Goal: Task Accomplishment & Management: Manage account settings

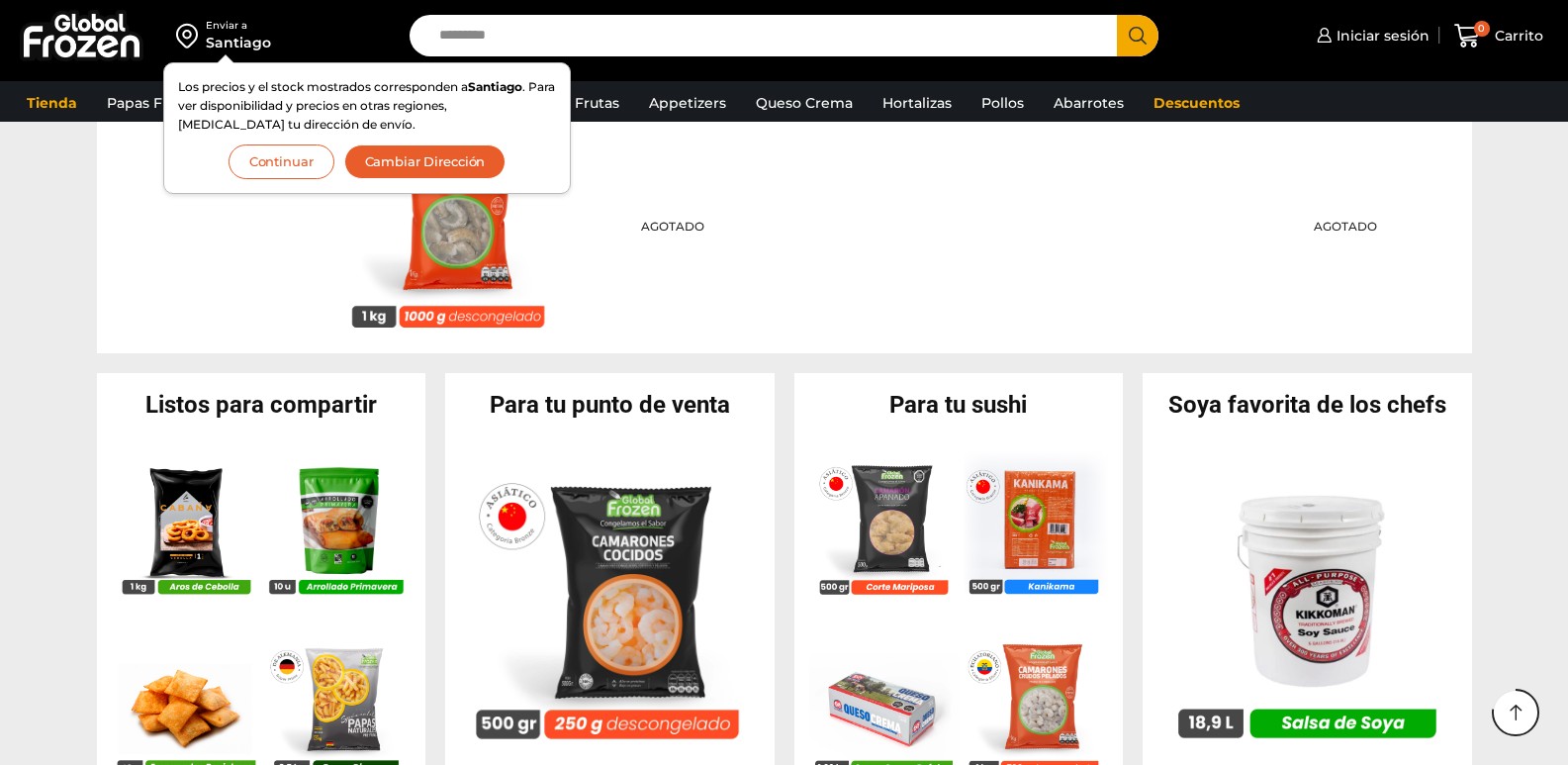
scroll to position [1653, 0]
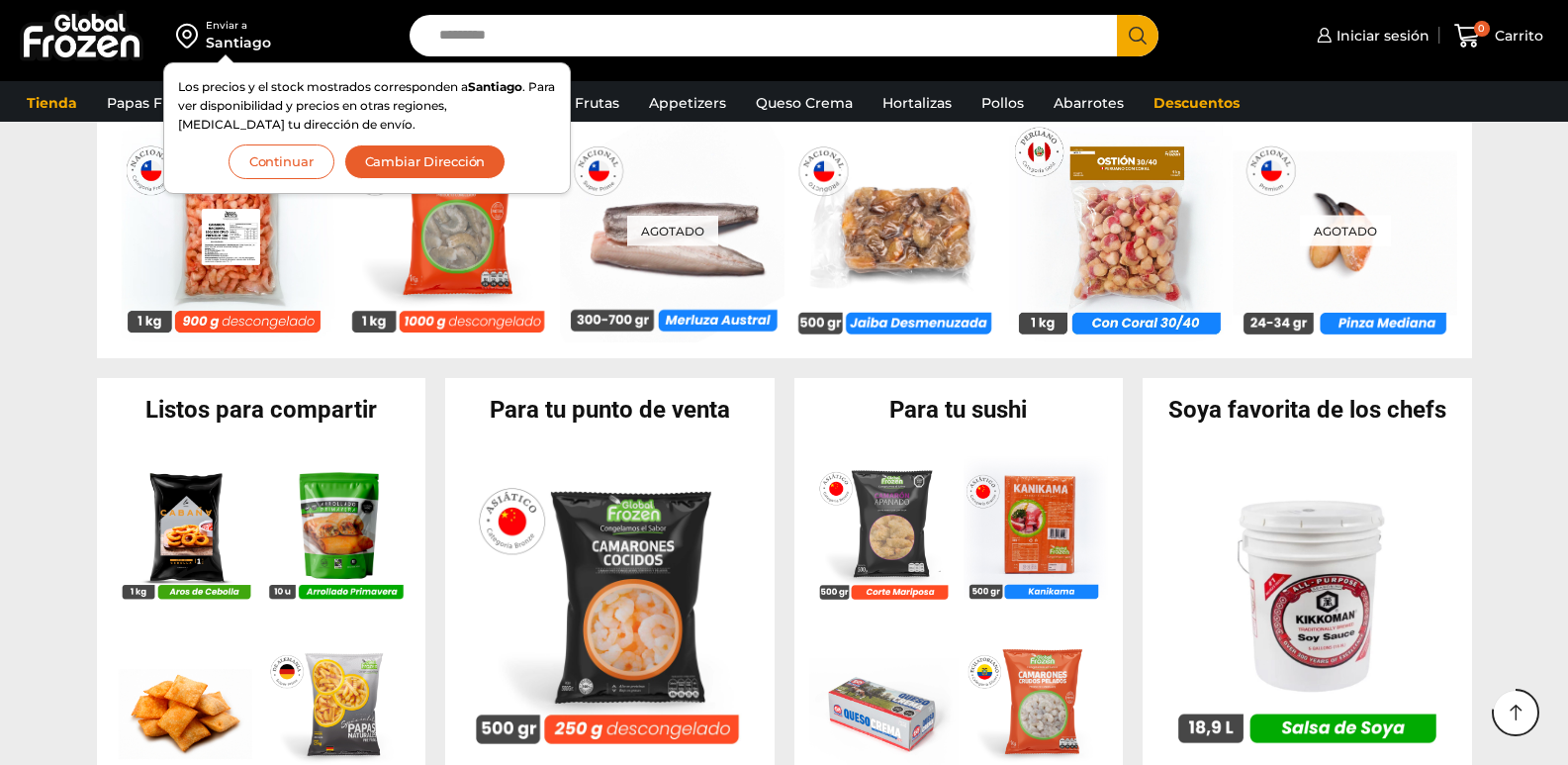
click at [263, 163] on button "Continuar" at bounding box center [281, 161] width 105 height 35
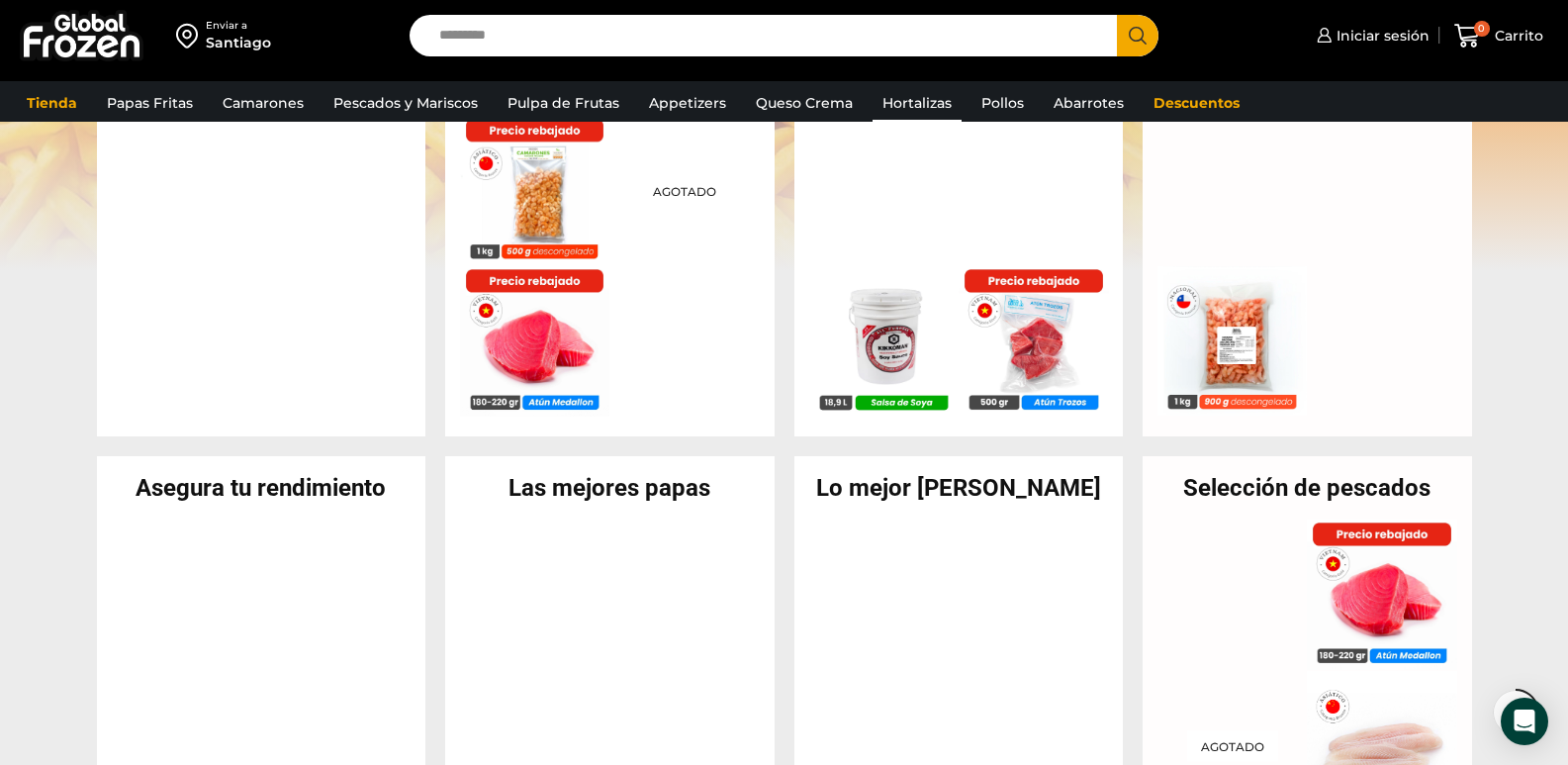
scroll to position [0, 0]
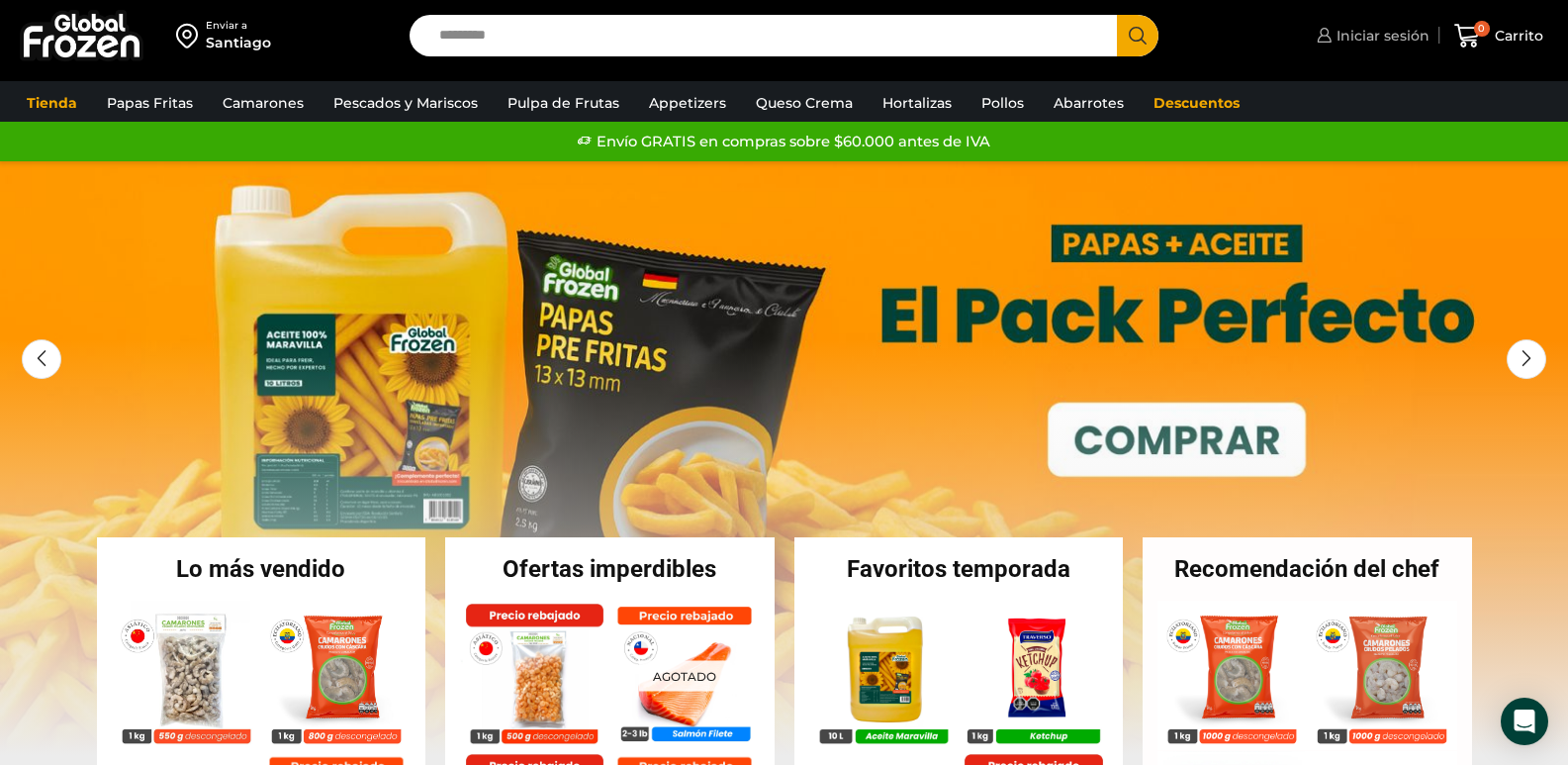
click at [1007, 24] on link "Iniciar sesión" at bounding box center [1370, 36] width 117 height 40
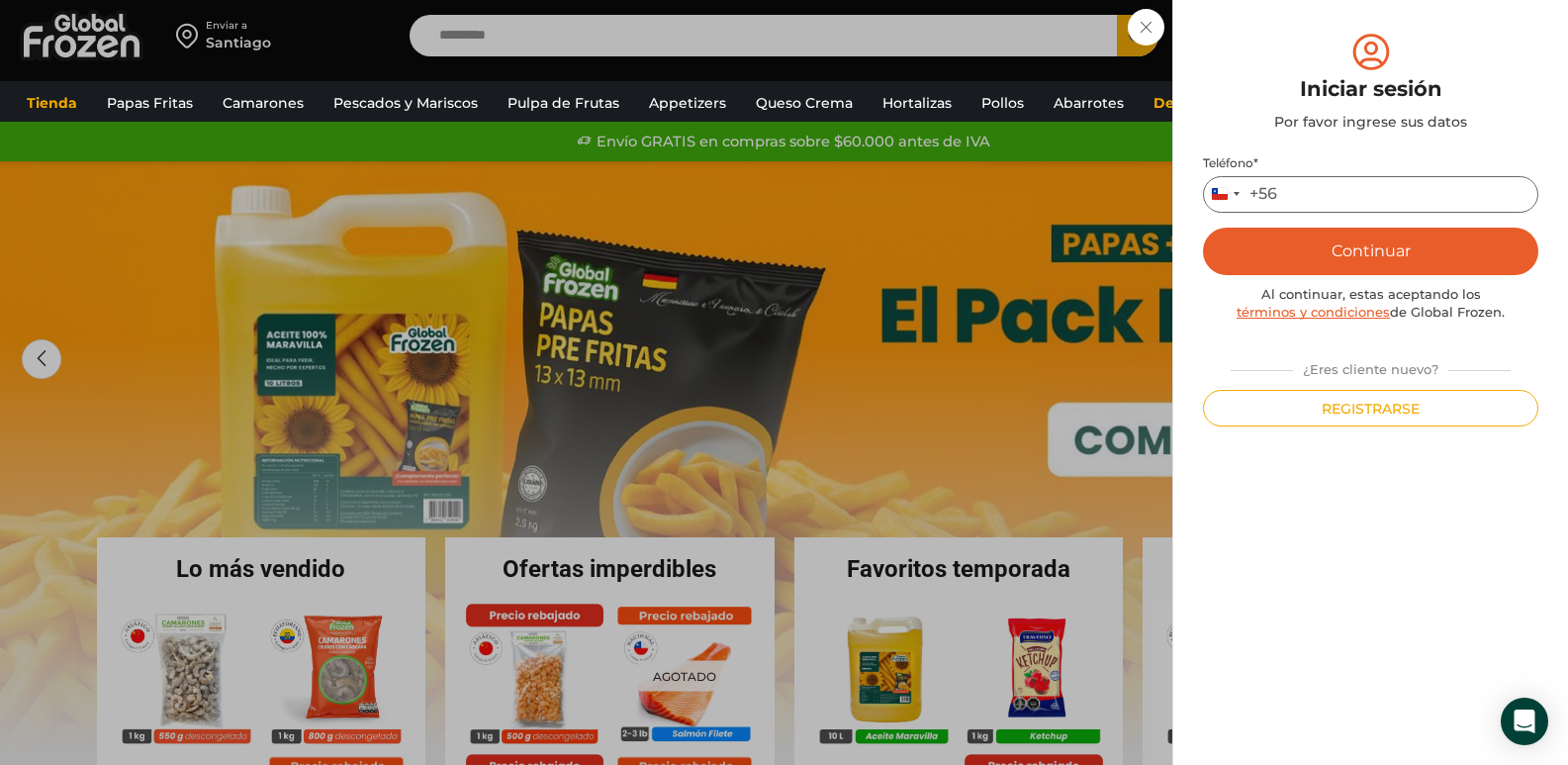
click at [1007, 193] on input "Teléfono *" at bounding box center [1370, 194] width 335 height 37
type input "*********"
click at [1007, 248] on button "Continuar" at bounding box center [1370, 252] width 335 height 48
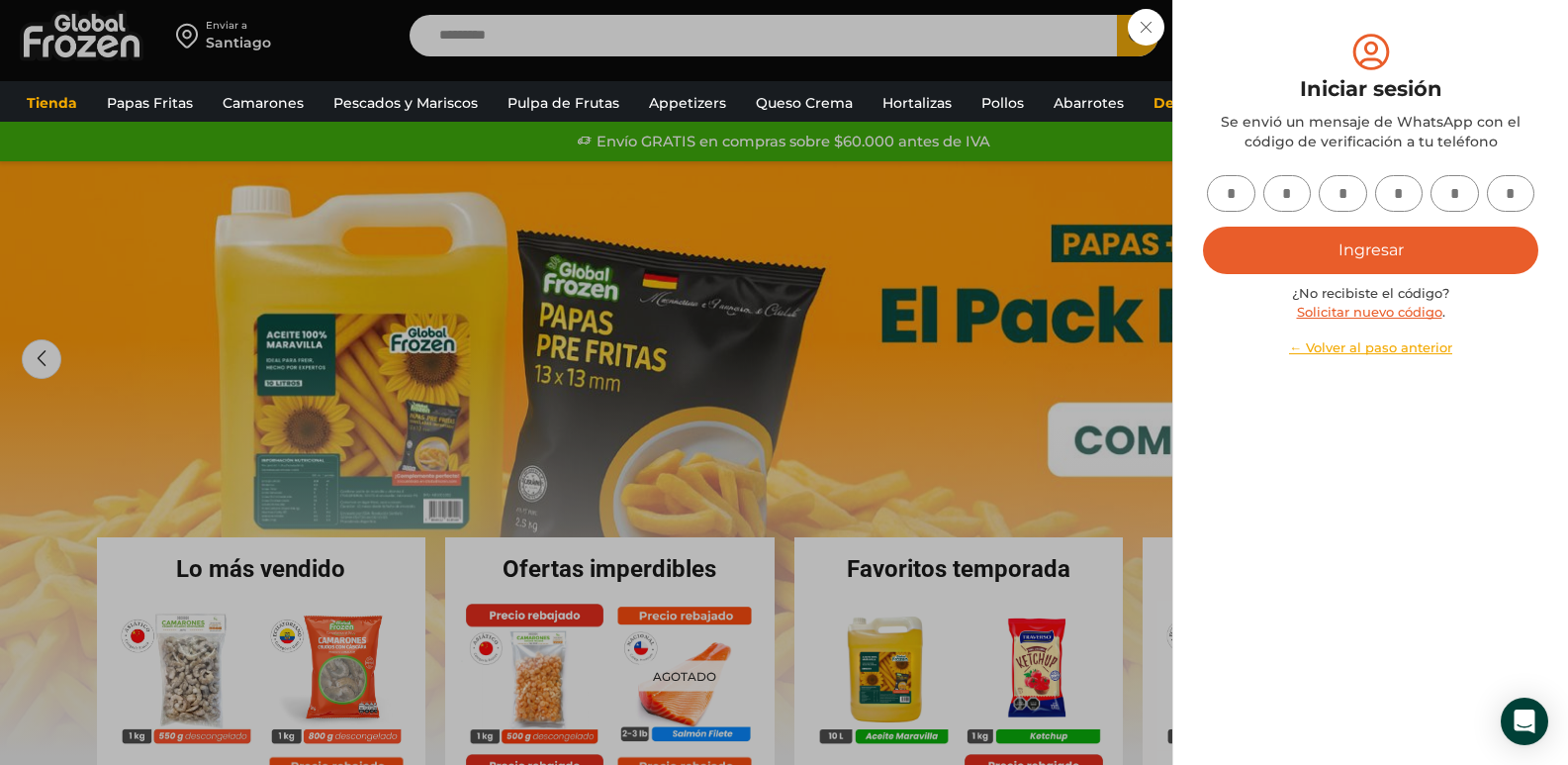
click at [1007, 191] on input "text" at bounding box center [1231, 193] width 49 height 37
click at [1007, 196] on input "text" at bounding box center [1231, 193] width 49 height 37
type input "*"
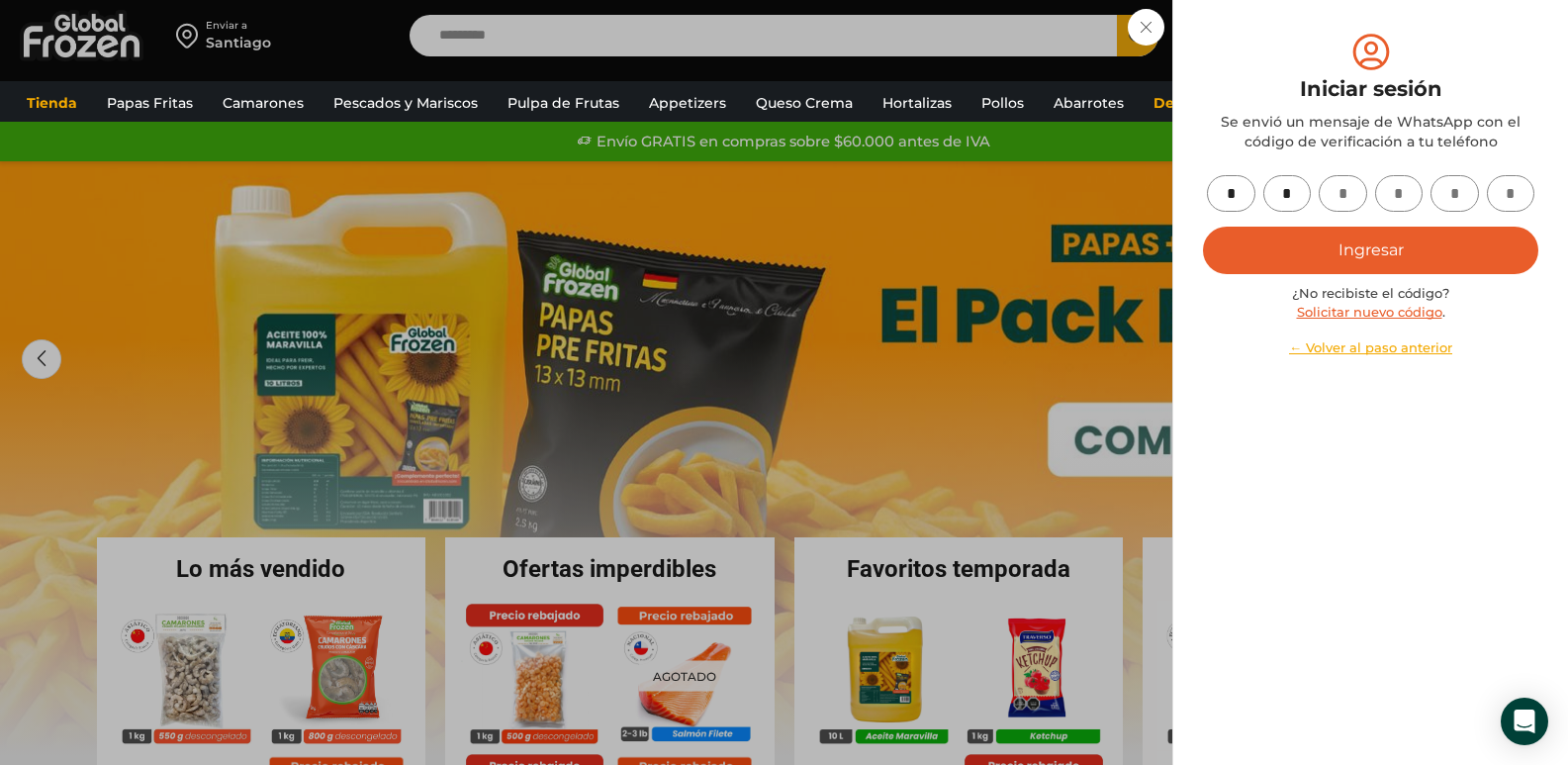
type input "*"
click at [1007, 251] on button "Ingresar" at bounding box center [1370, 251] width 335 height 48
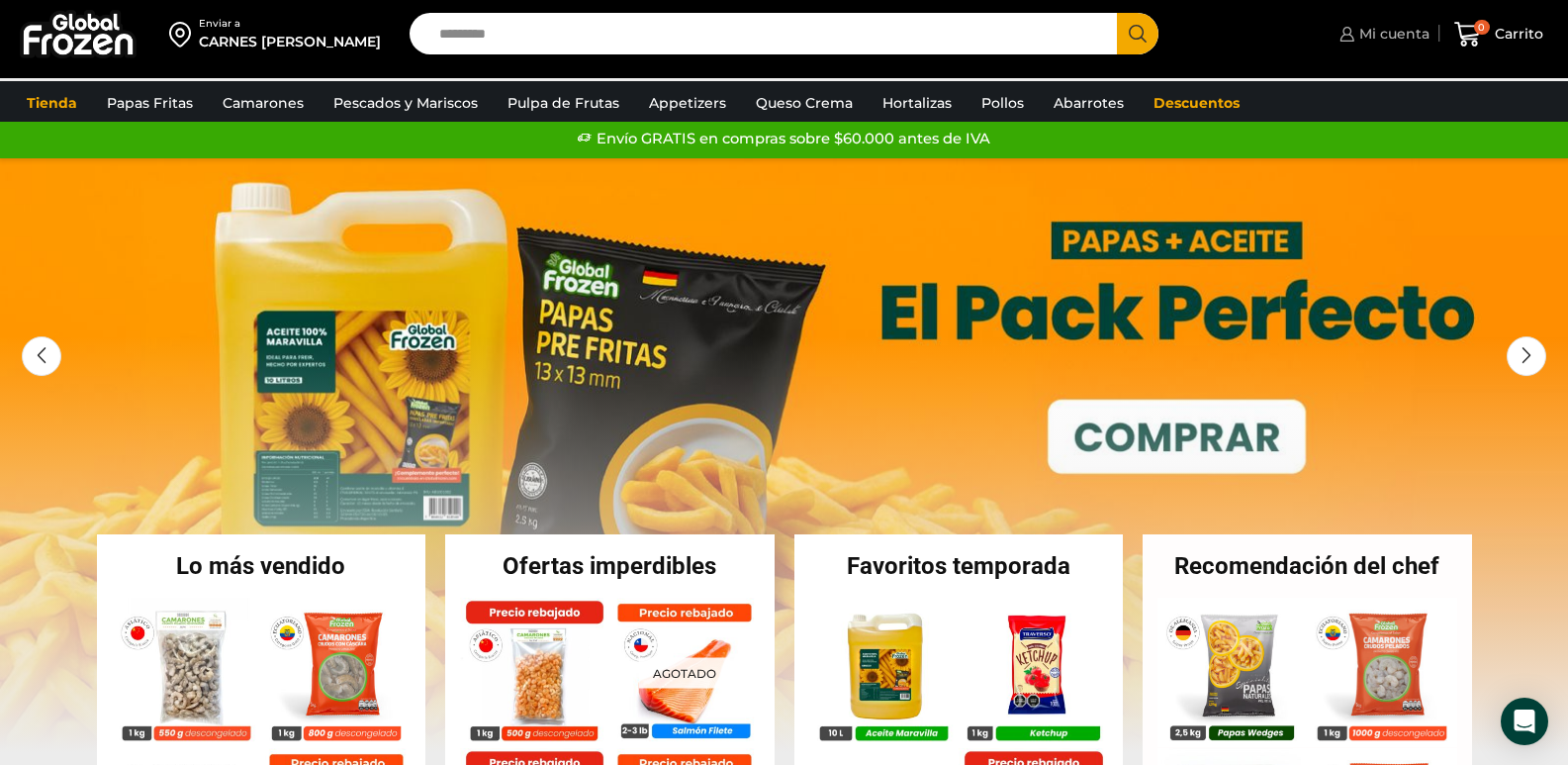
click at [1377, 29] on span "Mi cuenta" at bounding box center [1392, 34] width 76 height 20
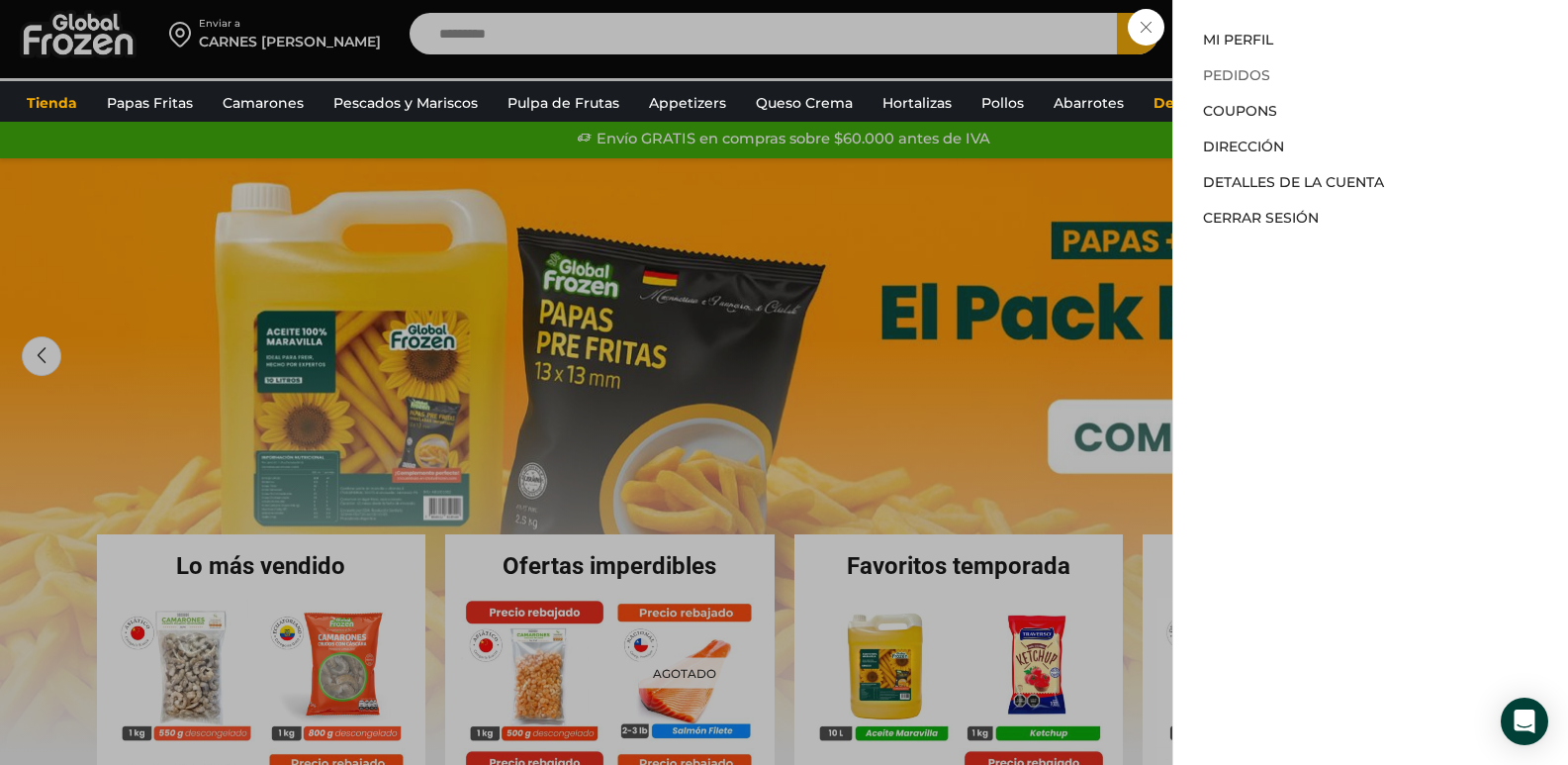
click at [1242, 70] on link "Pedidos" at bounding box center [1237, 76] width 68 height 18
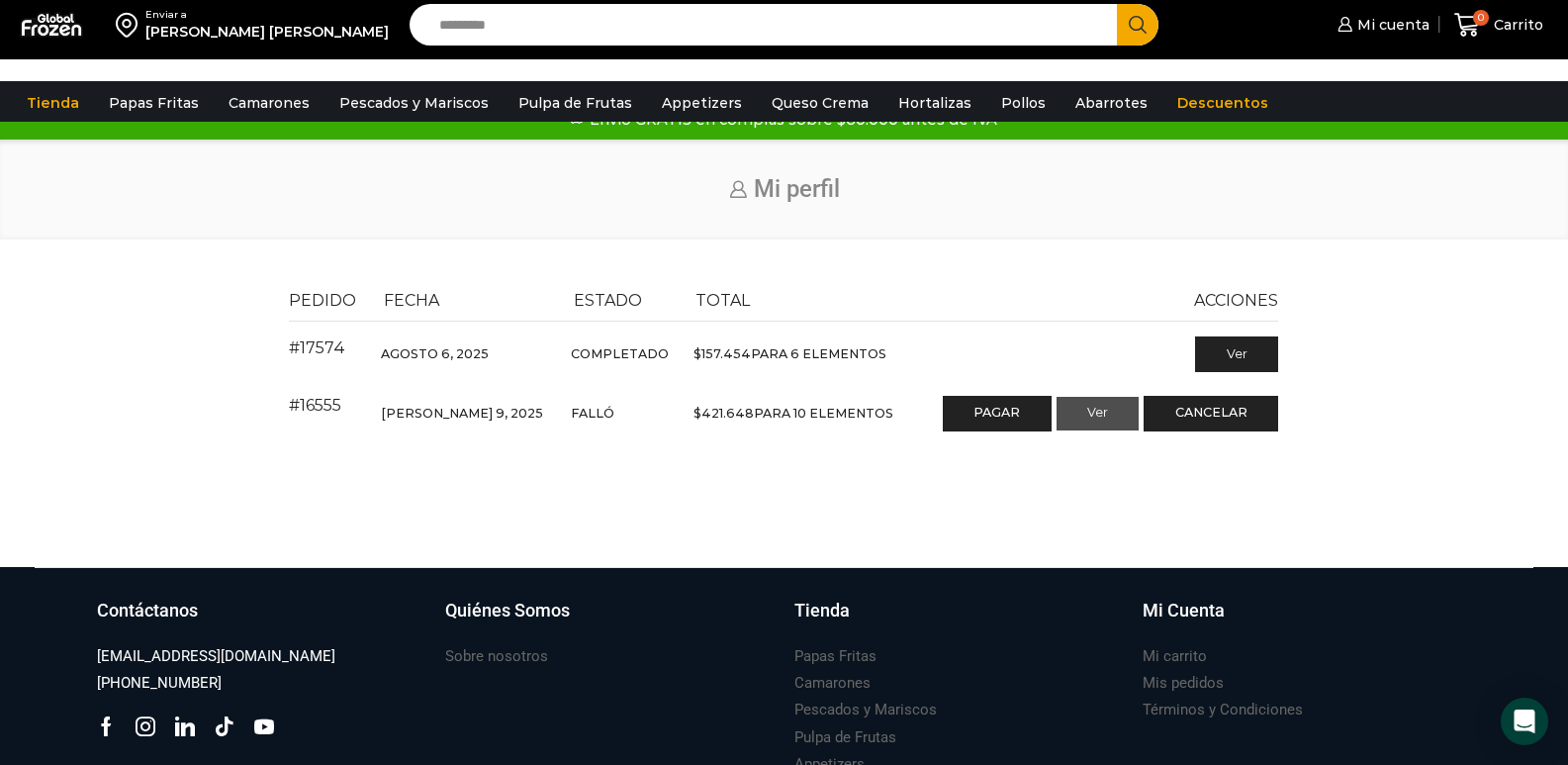
click at [1098, 421] on link "Ver" at bounding box center [1097, 414] width 83 height 34
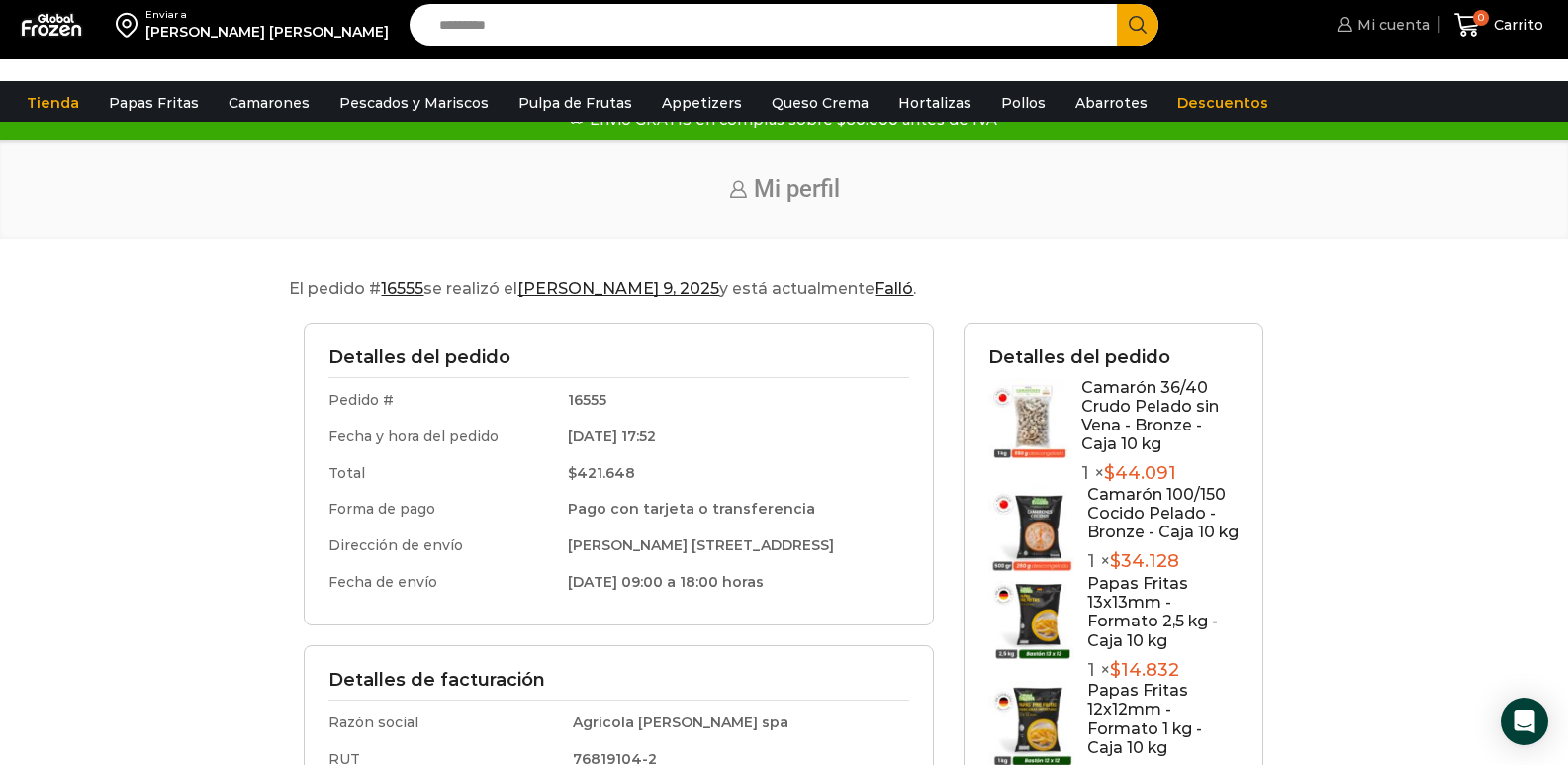
click at [1385, 33] on span "Mi cuenta" at bounding box center [1391, 25] width 78 height 20
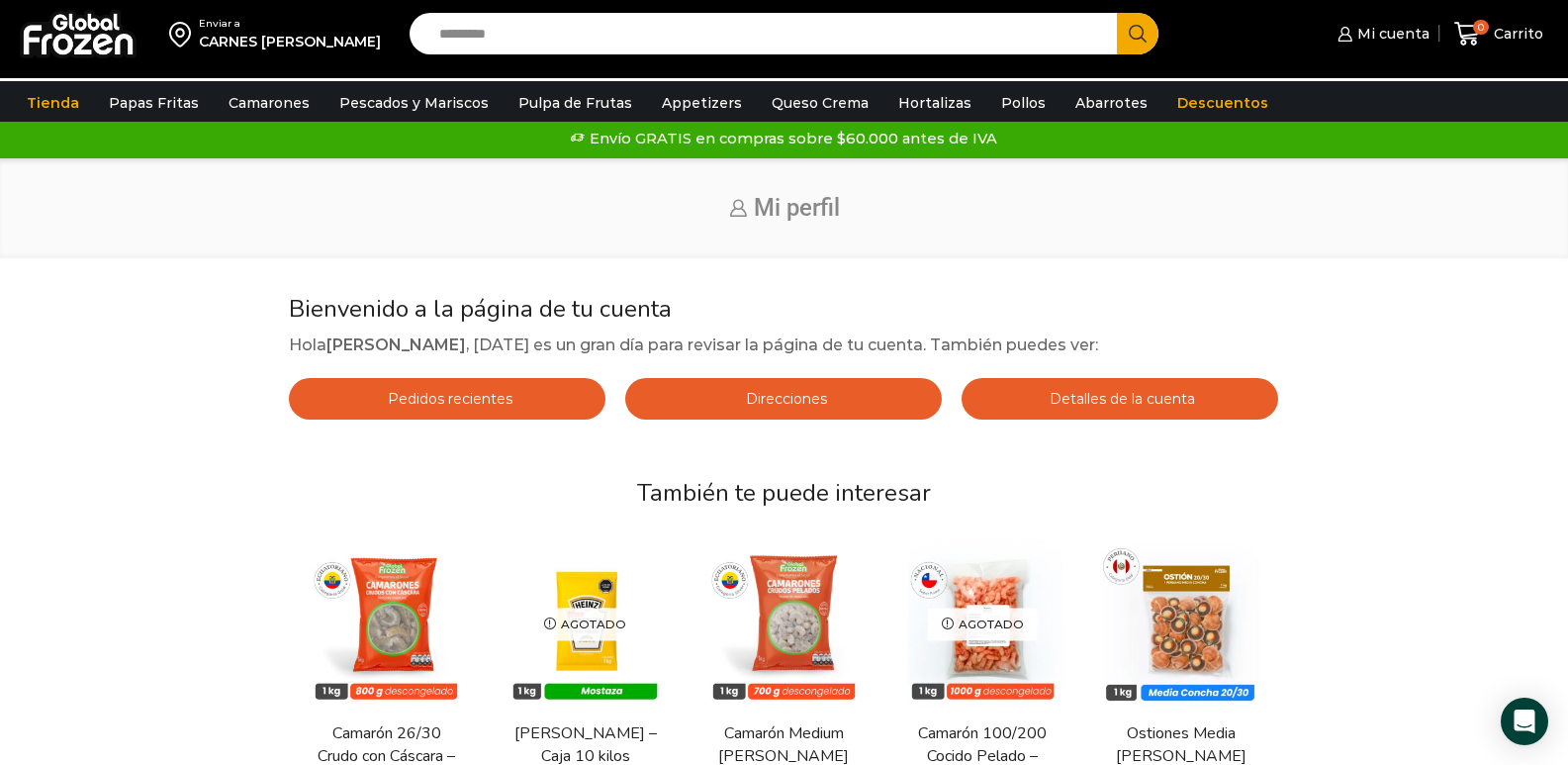
click at [1173, 403] on span "Detalles de la cuenta" at bounding box center [1119, 399] width 150 height 18
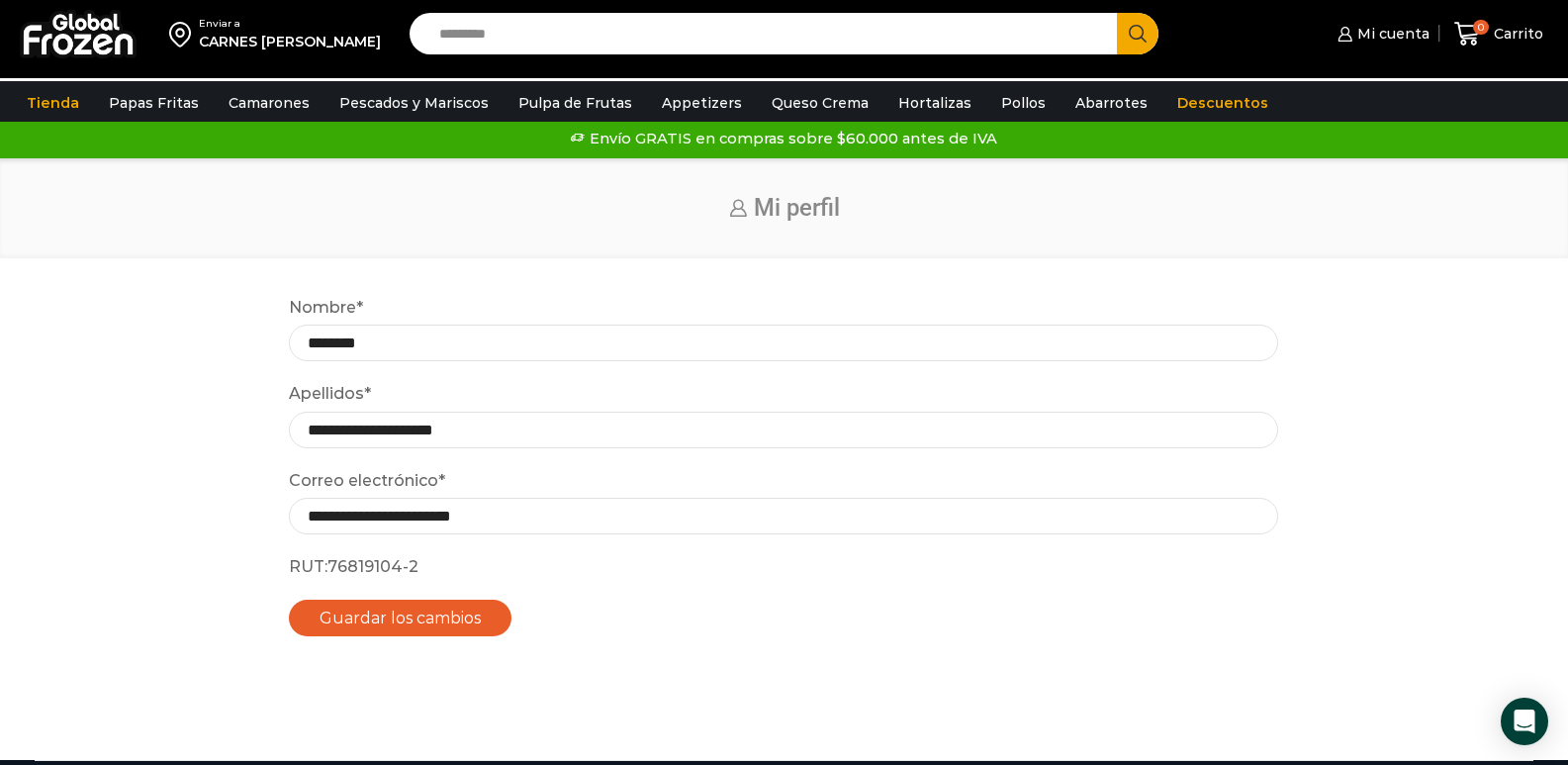
click at [1364, 3] on div "Enviar a CARNES [PERSON_NAME] Search input Search Mi cuenta $" at bounding box center [784, 34] width 1558 height 69
click at [1371, 28] on span "Mi cuenta" at bounding box center [1391, 34] width 78 height 20
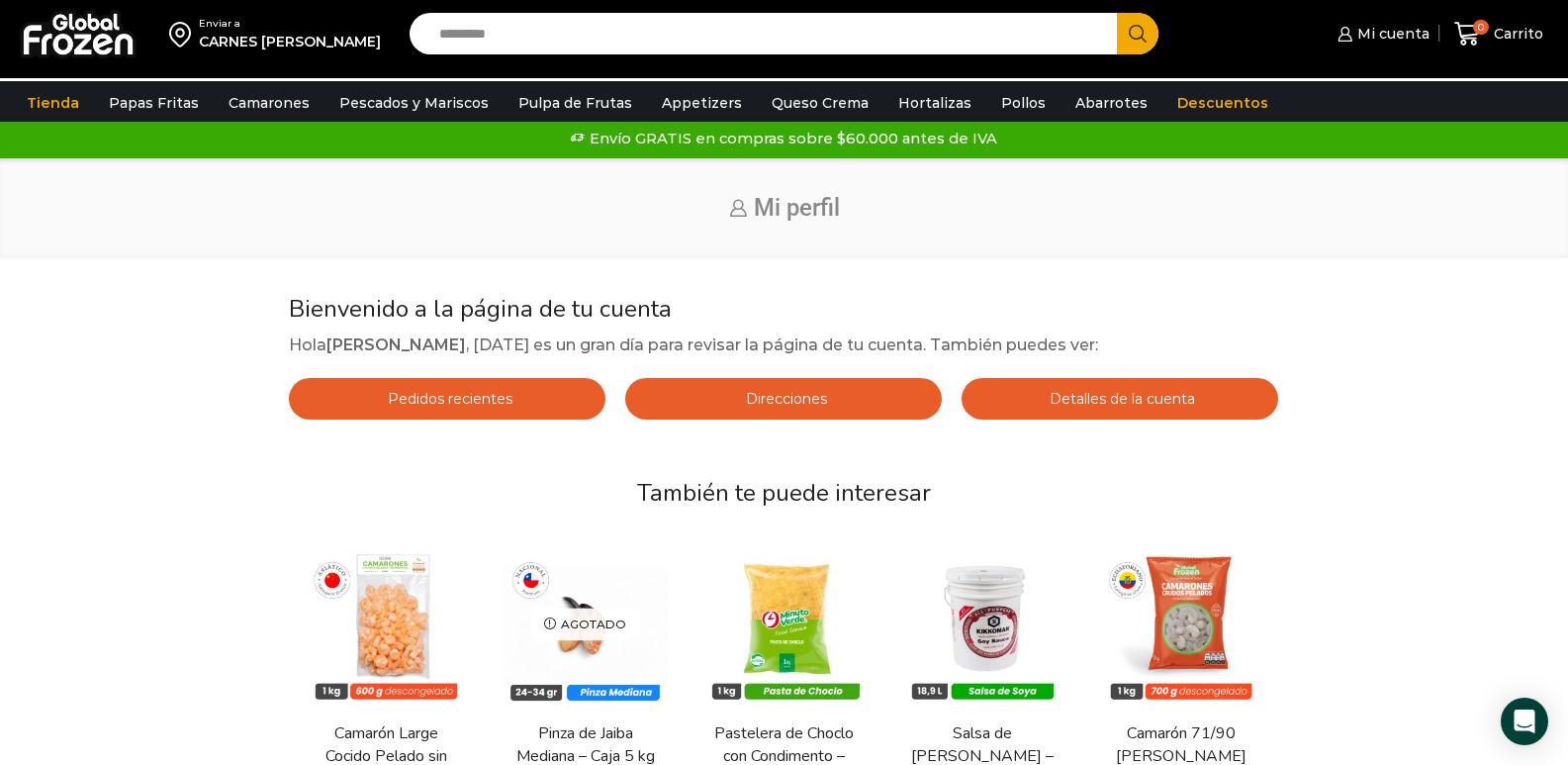
click at [419, 399] on span "Pedidos recientes" at bounding box center [447, 399] width 129 height 18
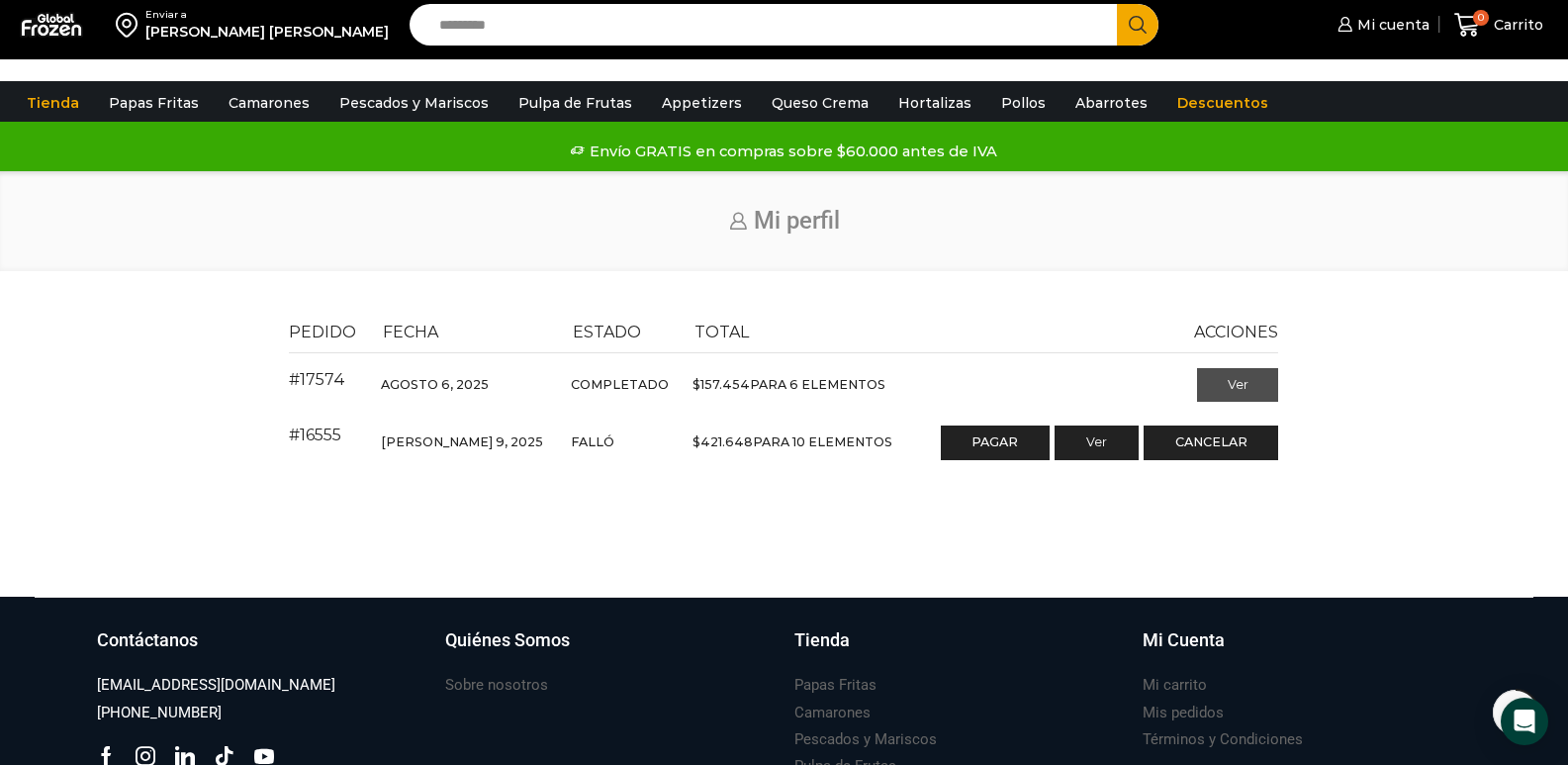
scroll to position [251, 0]
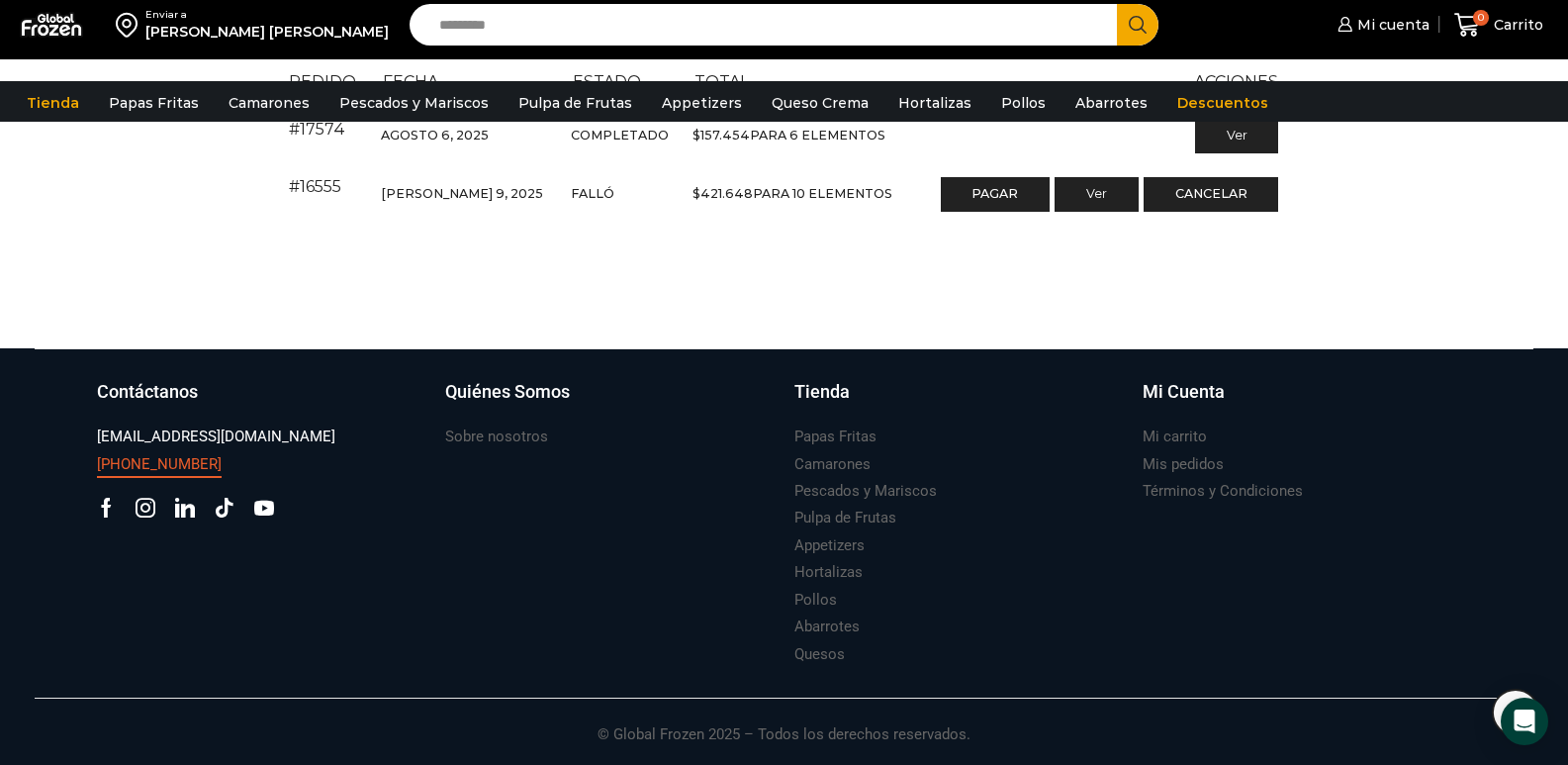
click at [171, 461] on h3 "[PHONE_NUMBER]" at bounding box center [158, 465] width 124 height 21
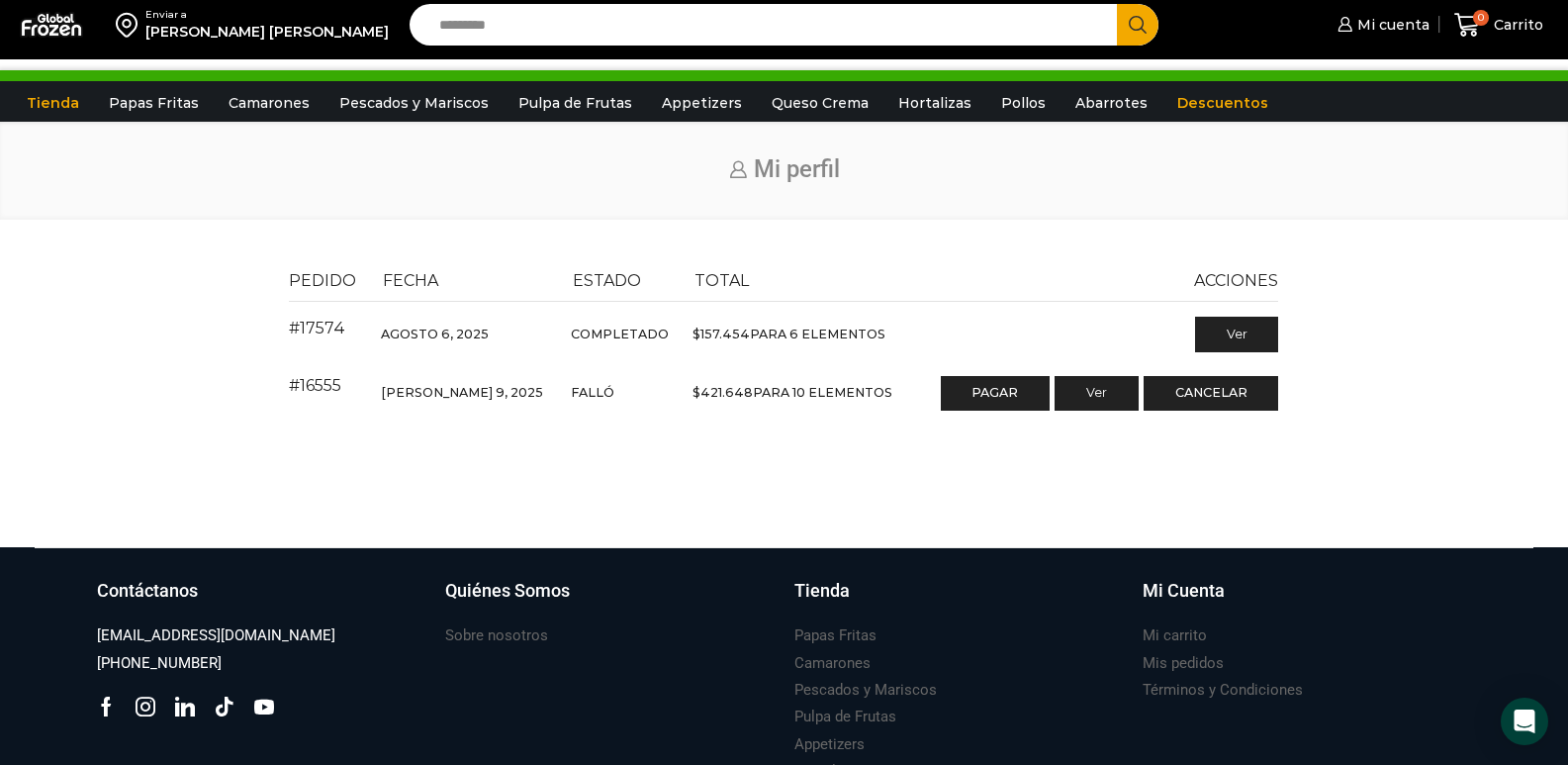
scroll to position [0, 0]
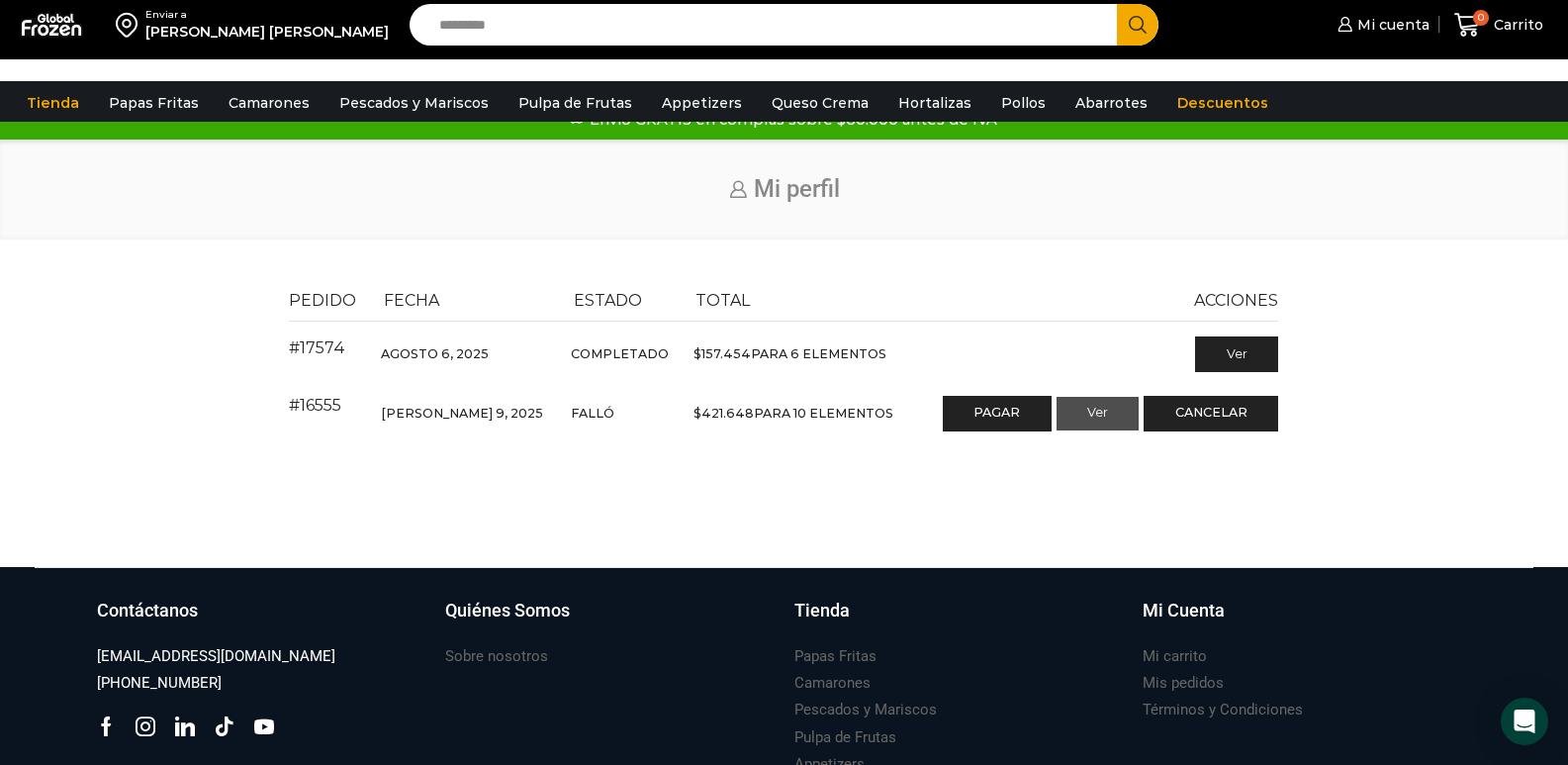
click at [1115, 431] on link "Ver" at bounding box center [1097, 414] width 83 height 34
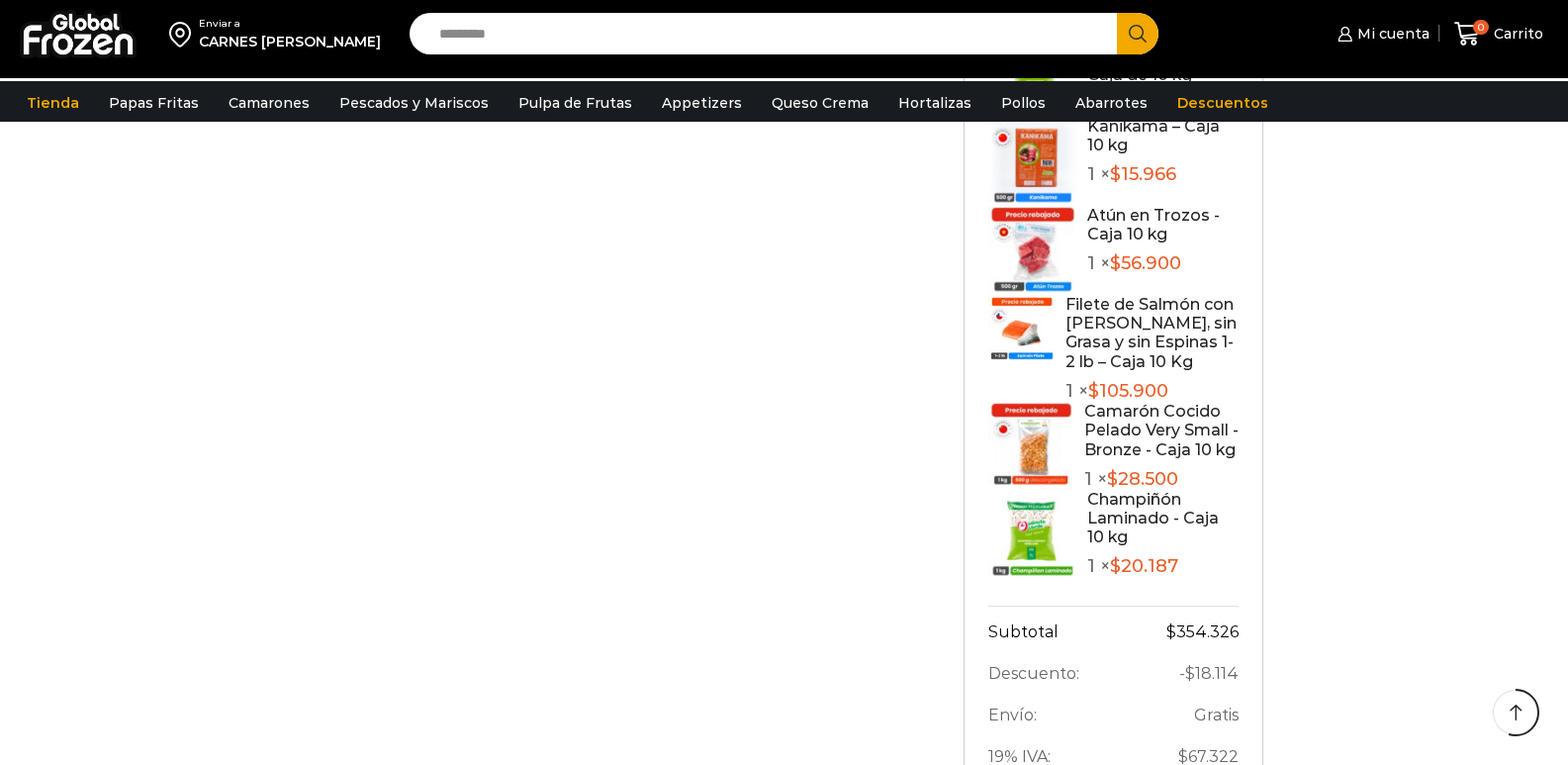
click at [981, 514] on div "Detalles del pedido Camarón 36/40 Crudo Pelado sin Vena - Bronze - Caja 10 kg 1…" at bounding box center [1113, 212] width 299 height 1301
click at [1049, 528] on img at bounding box center [1033, 534] width 89 height 90
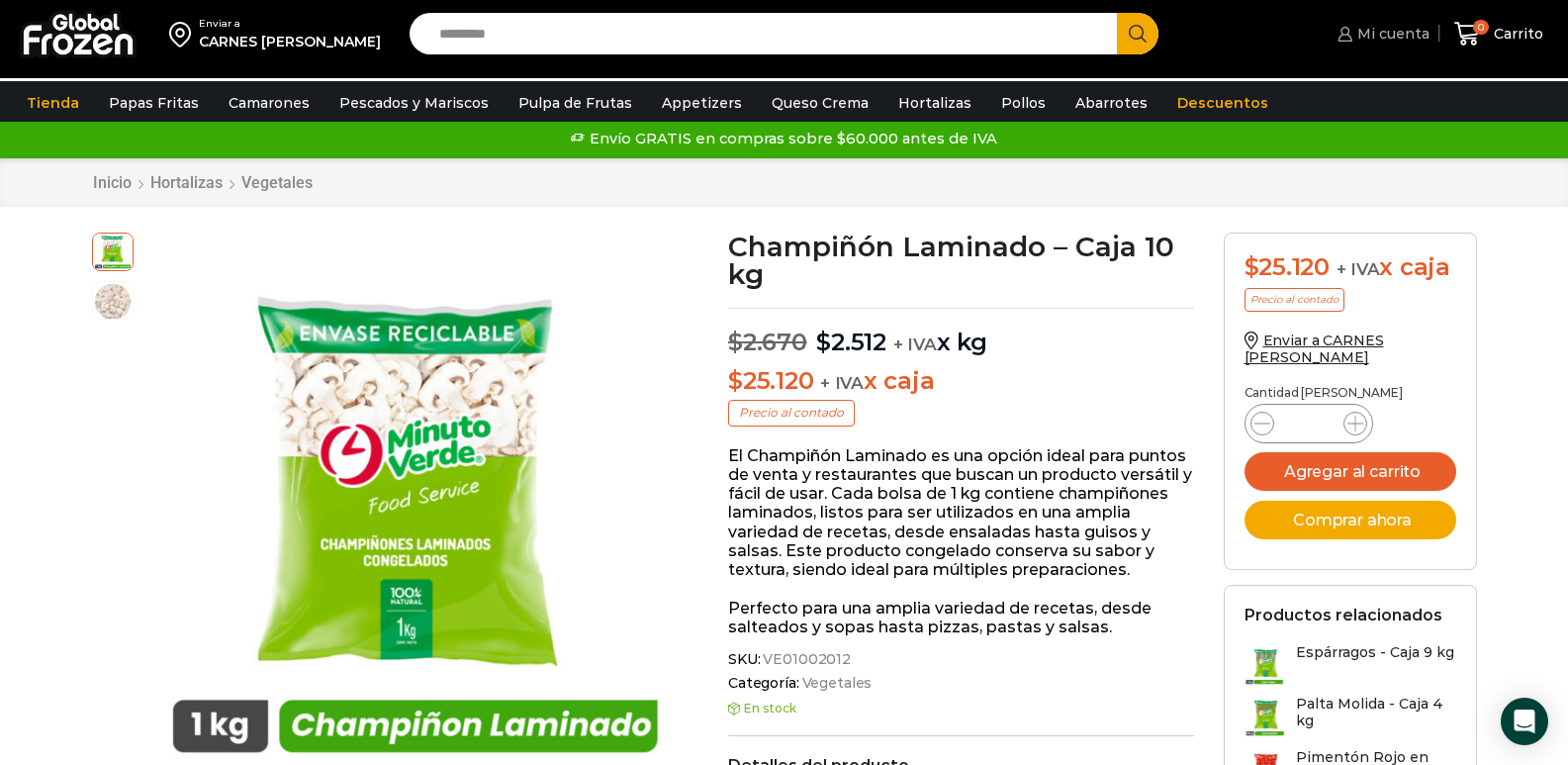
click at [1383, 46] on link "Mi cuenta" at bounding box center [1380, 34] width 96 height 40
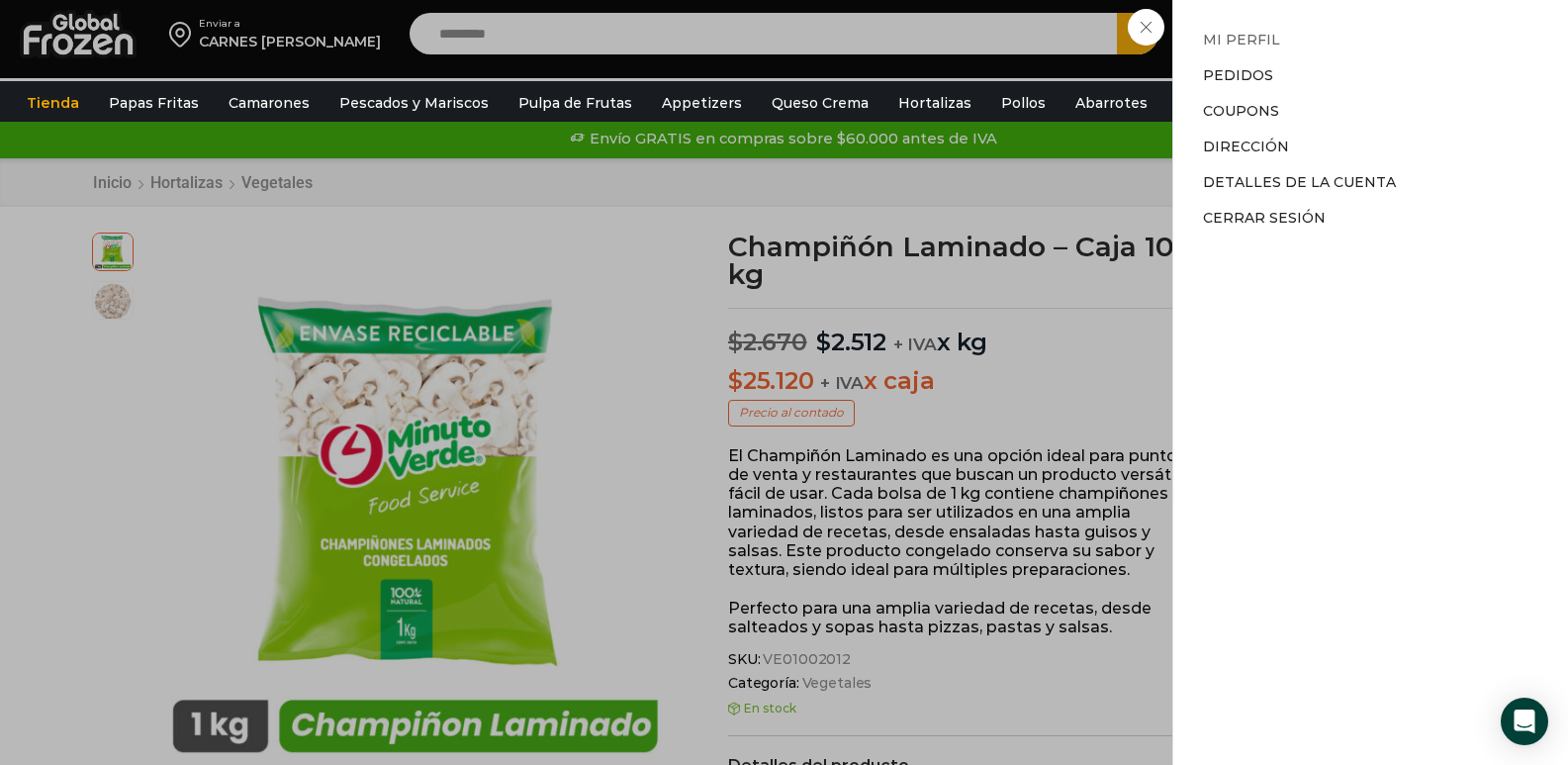
click at [1383, 35] on li "Mi perfil" at bounding box center [1370, 44] width 335 height 28
click at [1242, 98] on li "Coupons" at bounding box center [1370, 111] width 335 height 36
click at [1243, 100] on li "Coupons" at bounding box center [1370, 111] width 335 height 36
click at [1263, 107] on link "Coupons" at bounding box center [1241, 110] width 77 height 18
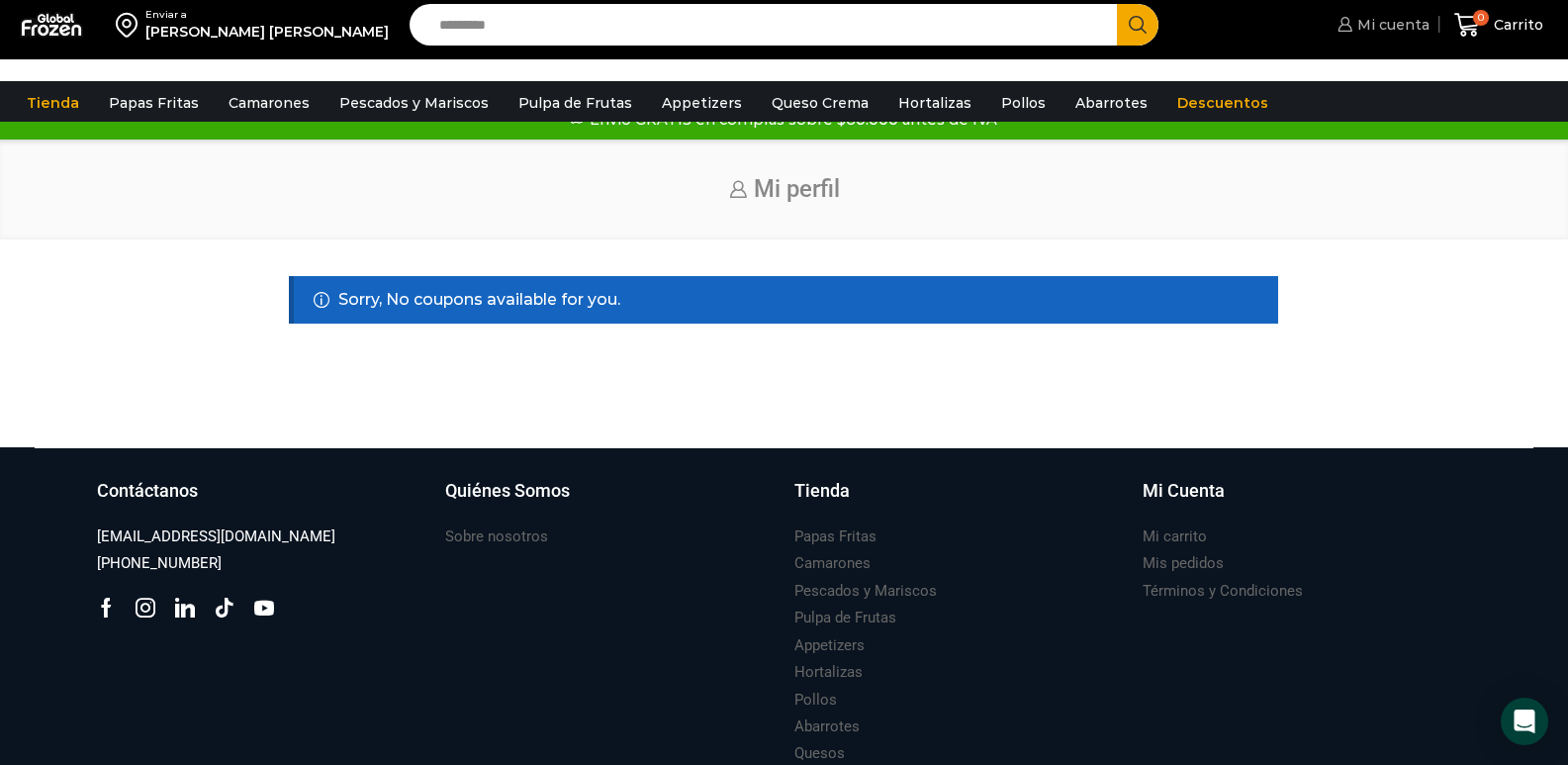
click at [1395, 35] on span "Mi cuenta" at bounding box center [1391, 25] width 78 height 20
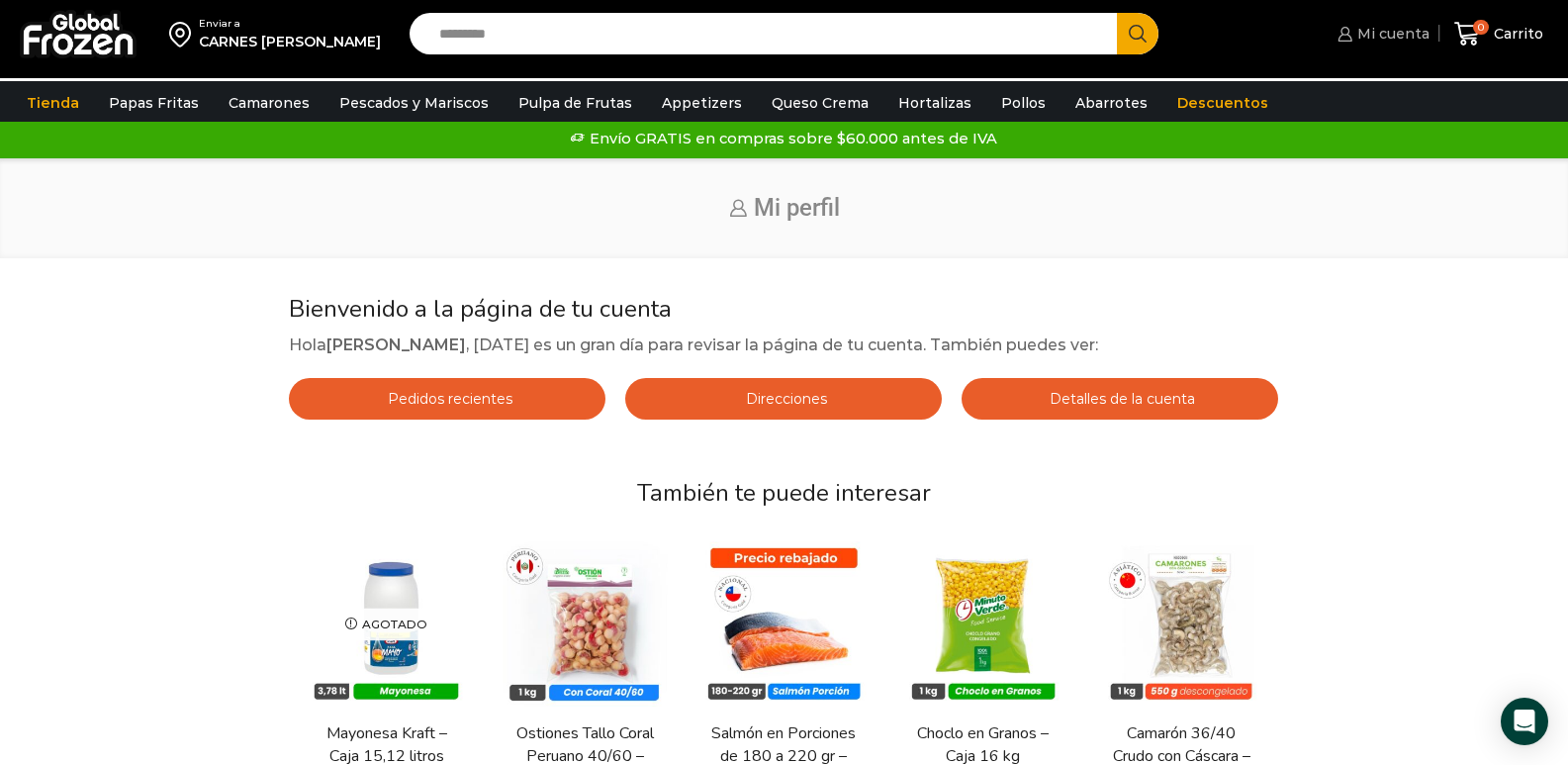
click at [1407, 39] on span "Mi cuenta" at bounding box center [1391, 34] width 78 height 20
